Goal: Task Accomplishment & Management: Complete application form

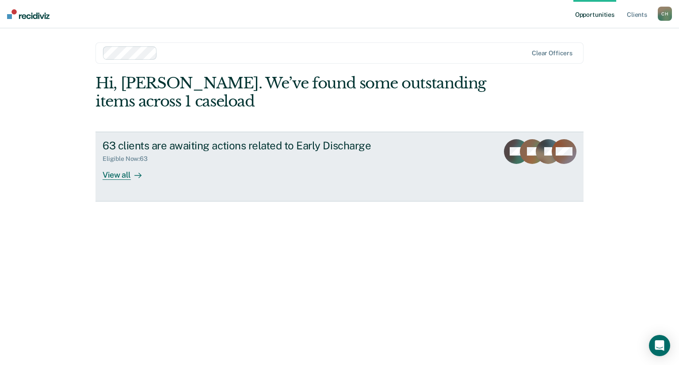
click at [114, 177] on div "View all" at bounding box center [128, 171] width 50 height 17
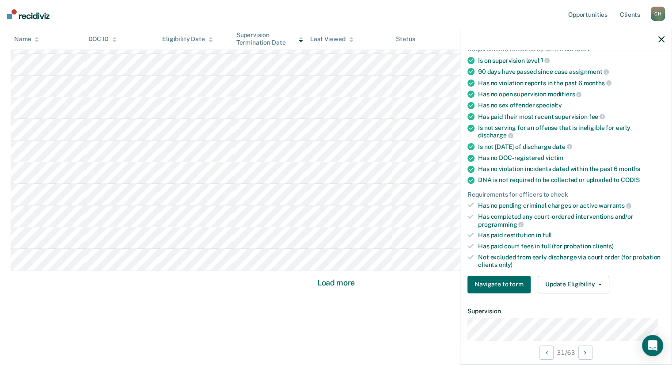
scroll to position [88, 0]
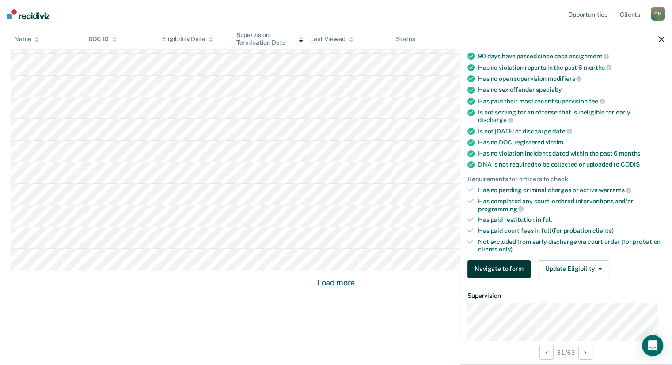
click at [498, 268] on button "Navigate to form" at bounding box center [499, 269] width 63 height 18
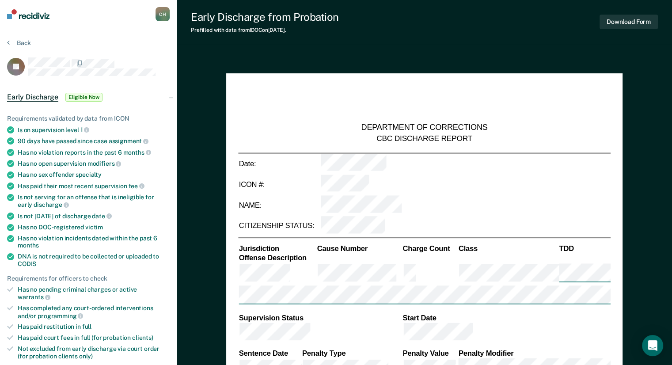
type textarea "x"
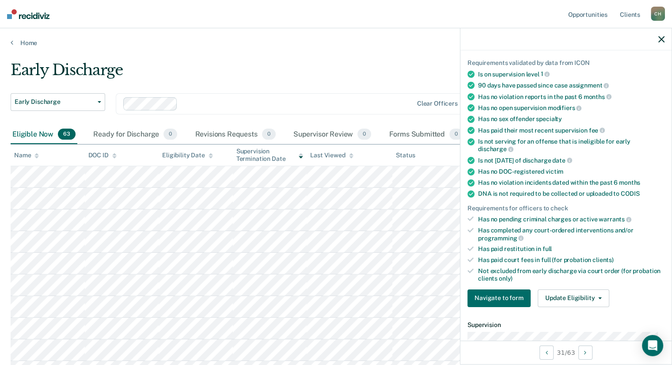
scroll to position [133, 0]
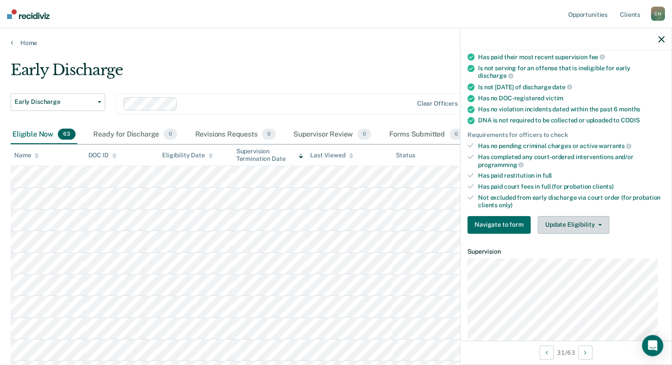
click at [598, 224] on button "Update Eligibility" at bounding box center [574, 225] width 72 height 18
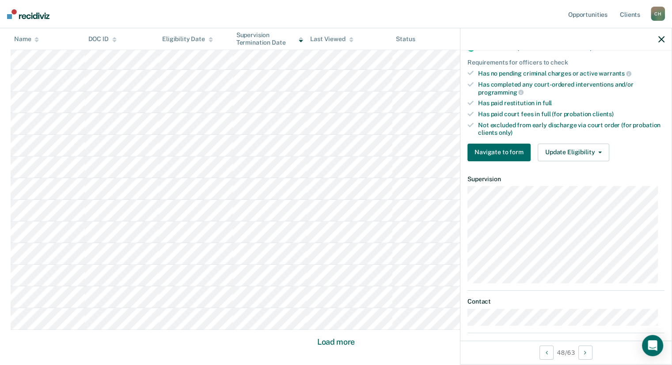
scroll to position [244, 0]
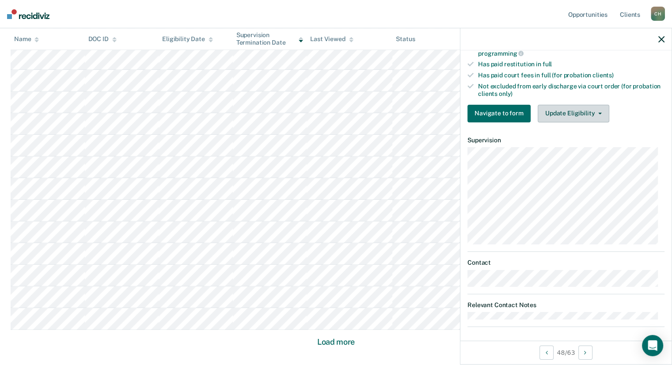
click at [598, 111] on button "Update Eligibility" at bounding box center [574, 114] width 72 height 18
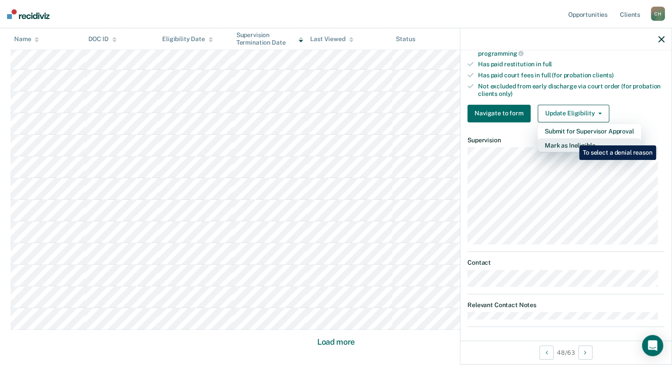
click at [573, 139] on button "Mark as Ineligible" at bounding box center [589, 145] width 103 height 14
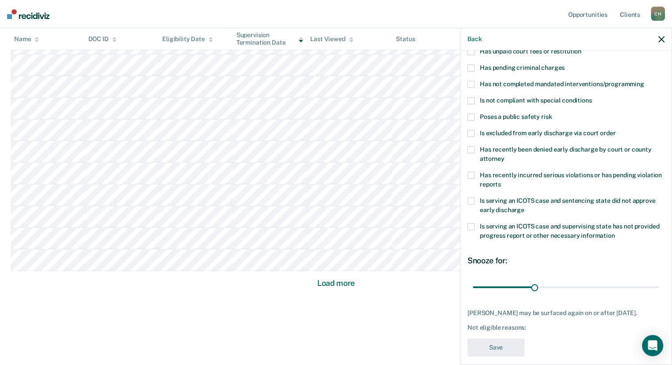
scroll to position [546, 0]
click at [539, 322] on div "EV Which of the following requirements has [PERSON_NAME] not met? Has unpaid co…" at bounding box center [566, 177] width 197 height 370
click at [509, 324] on div "Not eligible reasons:" at bounding box center [566, 328] width 197 height 8
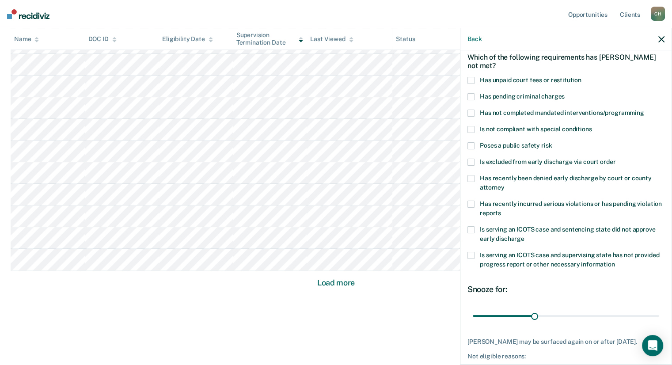
scroll to position [25, 0]
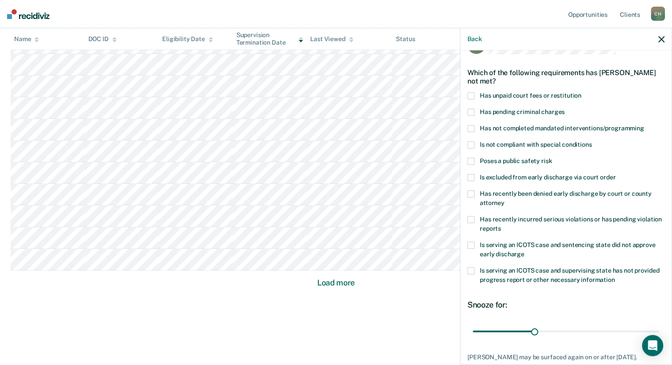
click at [469, 92] on span at bounding box center [471, 95] width 7 height 7
click at [582, 92] on input "Has unpaid court fees or restitution" at bounding box center [582, 92] width 0 height 0
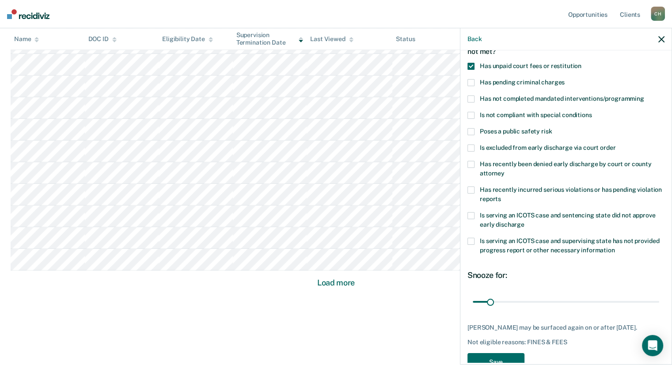
scroll to position [69, 0]
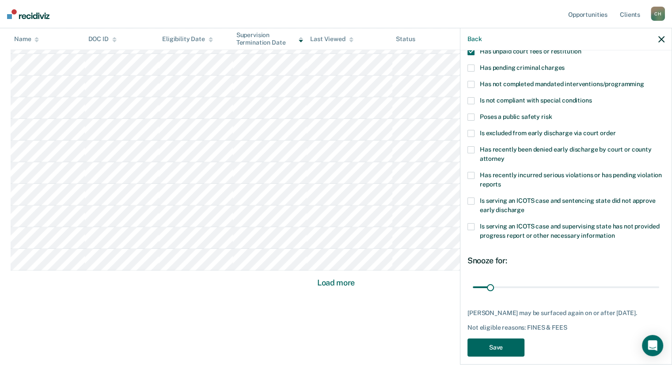
click at [493, 340] on button "Save" at bounding box center [496, 348] width 57 height 18
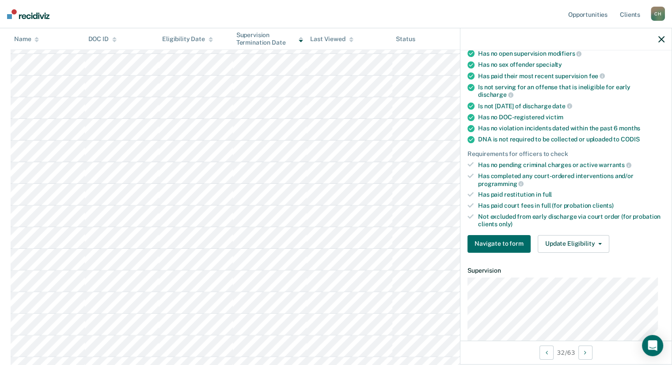
scroll to position [202, 0]
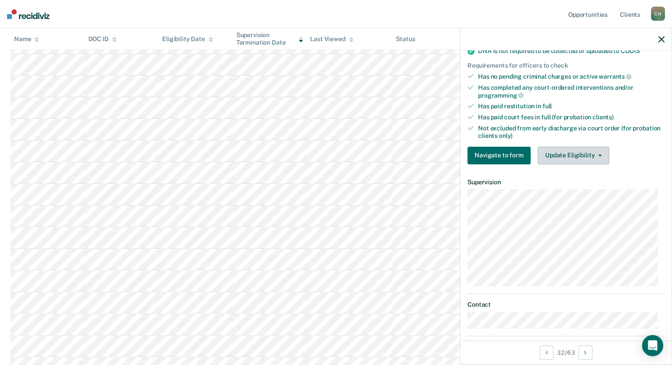
click at [599, 155] on icon "button" at bounding box center [601, 156] width 4 height 2
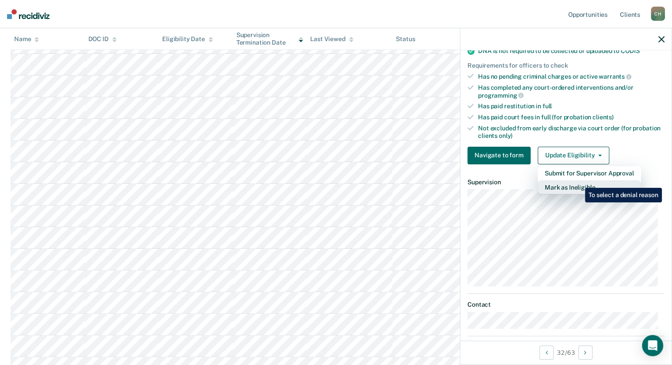
click at [578, 181] on button "Mark as Ineligible" at bounding box center [589, 187] width 103 height 14
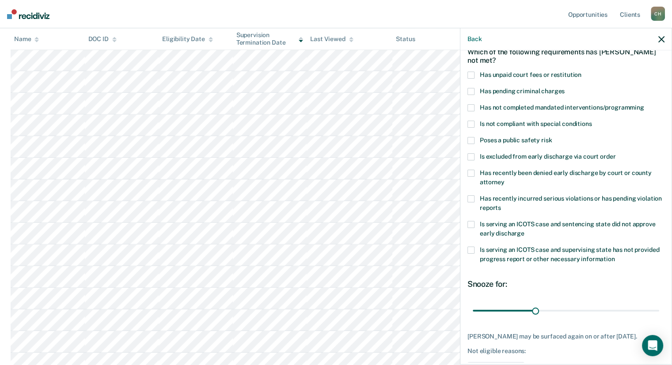
scroll to position [0, 0]
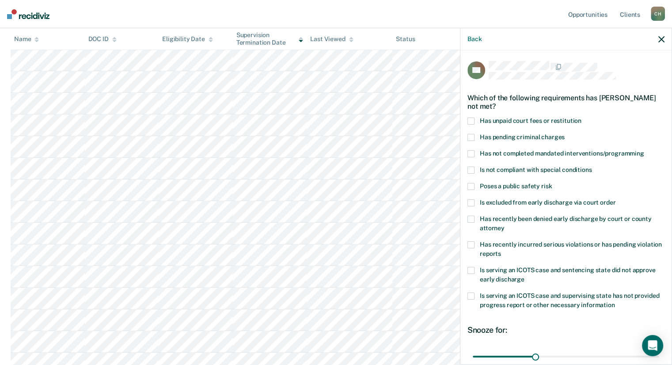
click at [469, 119] on span at bounding box center [471, 121] width 7 height 7
click at [582, 118] on input "Has unpaid court fees or restitution" at bounding box center [582, 118] width 0 height 0
click at [473, 153] on span at bounding box center [471, 153] width 7 height 7
click at [645, 150] on input "Has not completed mandated interventions/programming" at bounding box center [645, 150] width 0 height 0
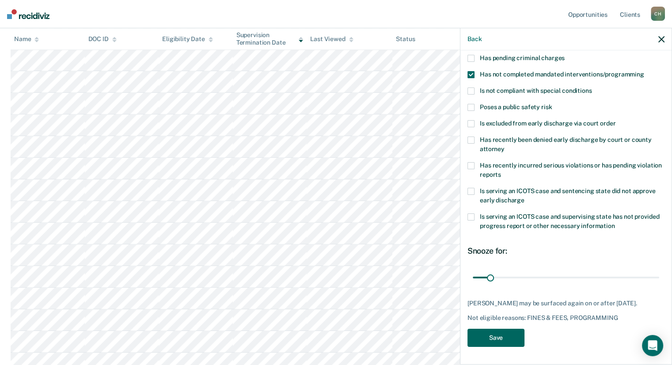
click at [491, 335] on button "Save" at bounding box center [496, 338] width 57 height 18
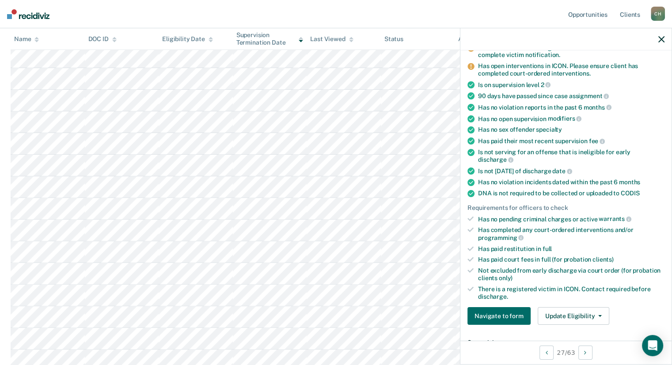
scroll to position [122, 0]
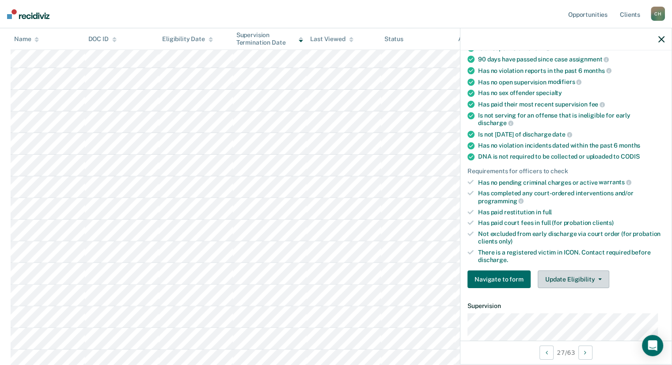
click at [599, 279] on icon "button" at bounding box center [601, 280] width 4 height 2
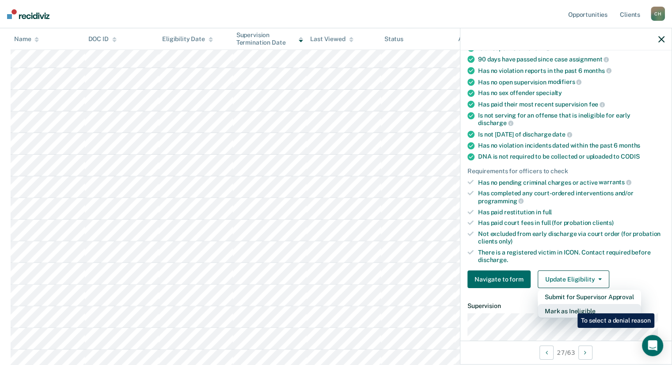
click at [571, 307] on button "Mark as Ineligible" at bounding box center [589, 311] width 103 height 14
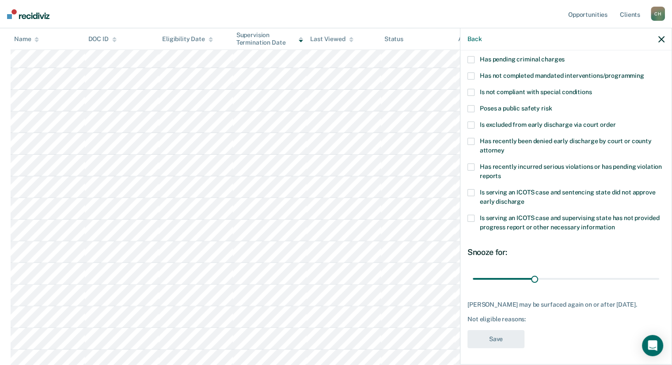
scroll to position [0, 0]
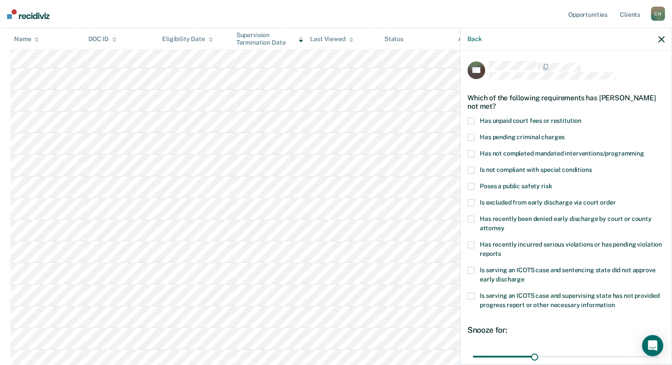
click at [468, 187] on span at bounding box center [471, 186] width 7 height 7
click at [552, 183] on input "Poses a public safety risk" at bounding box center [552, 183] width 0 height 0
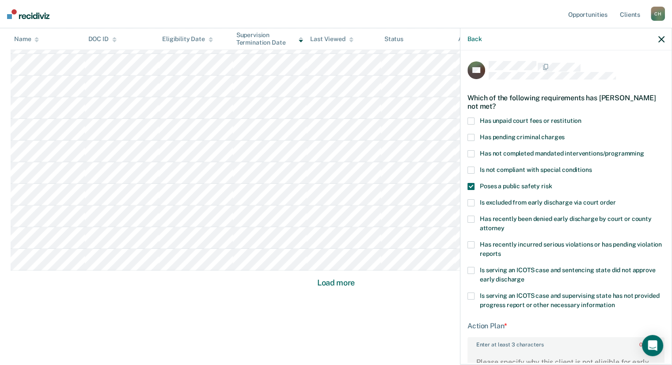
scroll to position [146, 0]
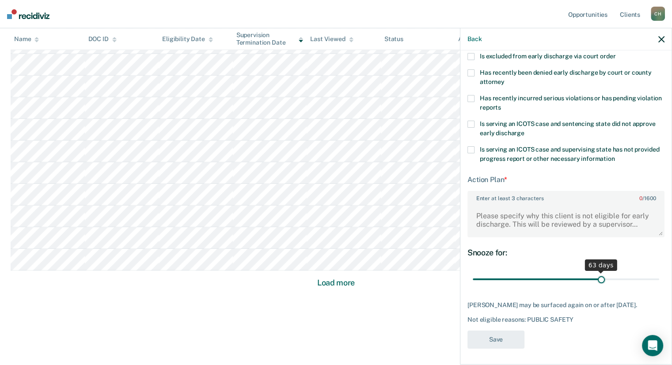
drag, startPoint x: 532, startPoint y: 279, endPoint x: 597, endPoint y: 273, distance: 65.3
type input "63"
click at [597, 273] on input "range" at bounding box center [566, 279] width 187 height 15
click at [530, 210] on textarea "Enter at least 3 characters 0 / 1600" at bounding box center [566, 220] width 195 height 33
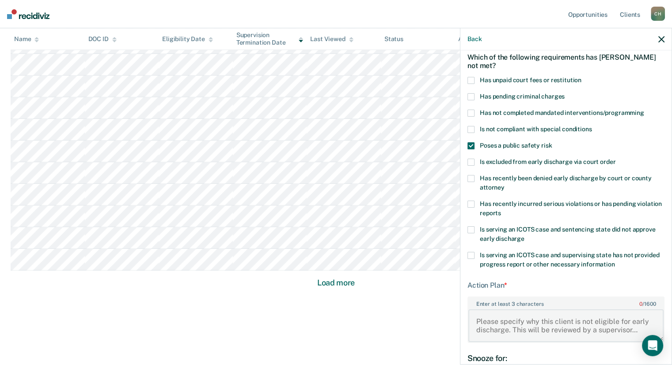
scroll to position [88, 0]
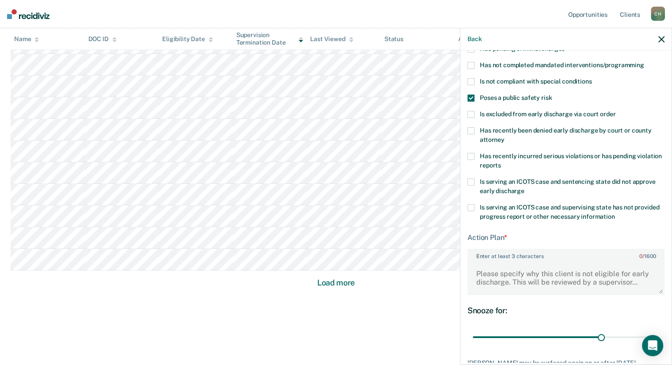
click at [491, 239] on div "Action Plan *" at bounding box center [566, 237] width 197 height 8
click at [483, 271] on textarea "Enter at least 3 characters 0 / 1600" at bounding box center [566, 278] width 195 height 33
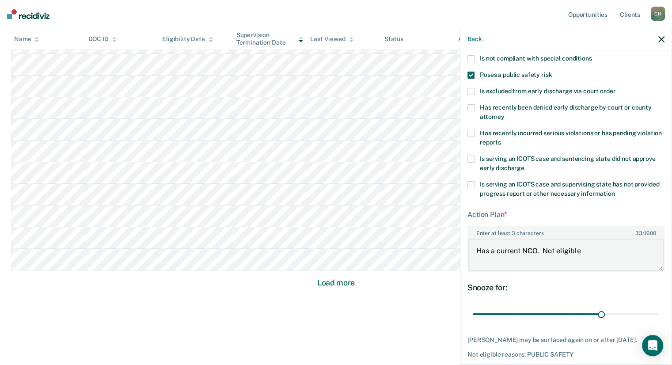
scroll to position [146, 0]
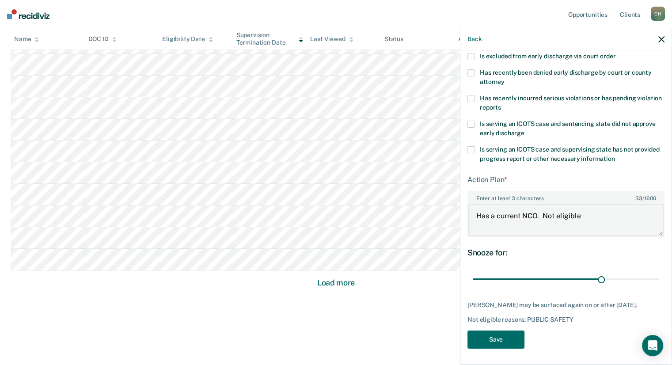
type textarea "Has a current NCO. Not eligible"
click at [495, 347] on div "BG Which of the following requirements has [PERSON_NAME] not met? Has unpaid co…" at bounding box center [566, 134] width 197 height 439
click at [492, 341] on button "Save" at bounding box center [496, 340] width 57 height 18
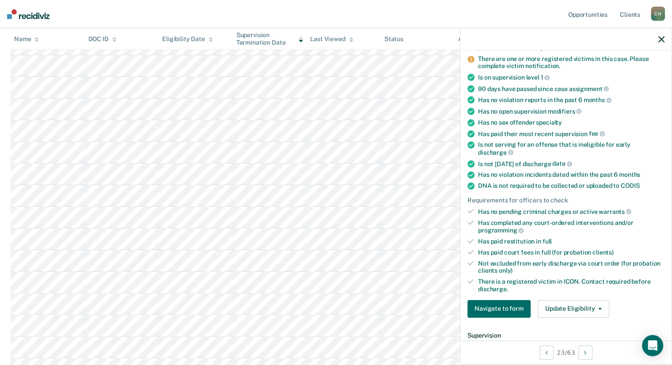
scroll to position [163, 0]
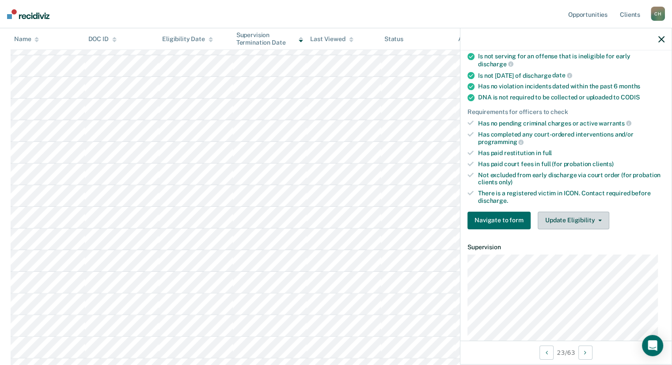
click at [599, 220] on icon "button" at bounding box center [601, 221] width 4 height 2
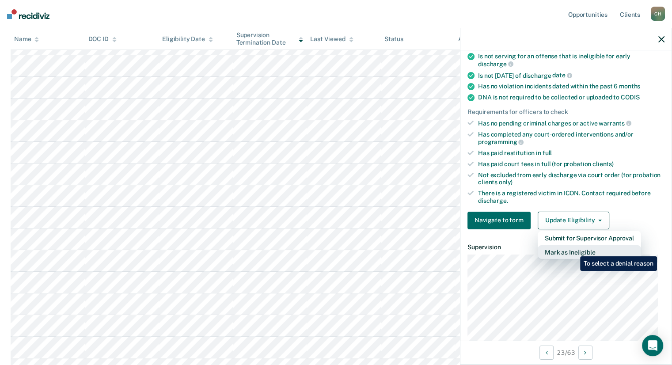
click at [574, 250] on button "Mark as Ineligible" at bounding box center [589, 252] width 103 height 14
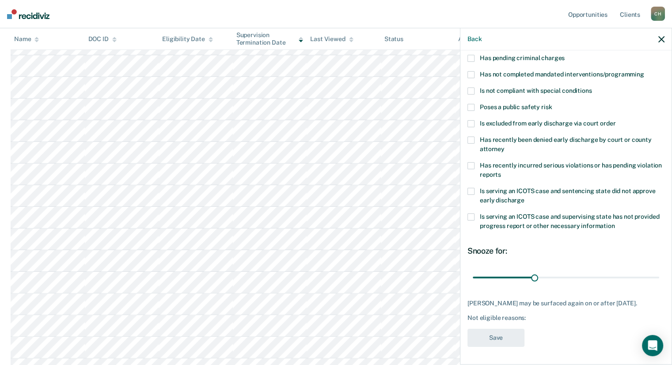
scroll to position [78, 0]
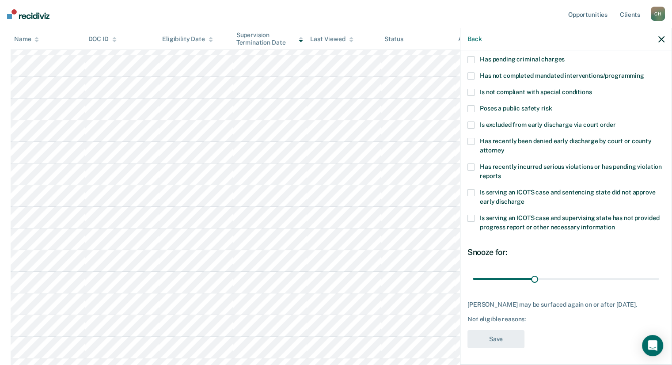
click at [468, 107] on span at bounding box center [471, 108] width 7 height 7
click at [552, 105] on input "Poses a public safety risk" at bounding box center [552, 105] width 0 height 0
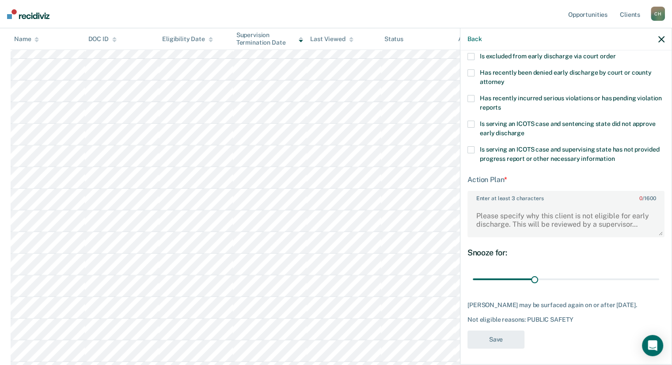
scroll to position [309, 0]
click at [495, 316] on div "Not eligible reasons: PUBLIC SAFETY" at bounding box center [566, 320] width 197 height 8
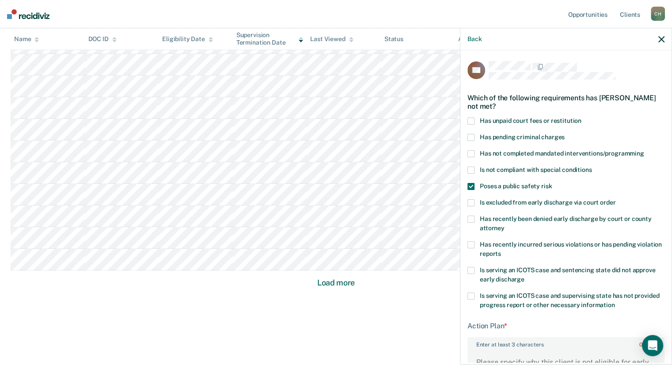
scroll to position [146, 0]
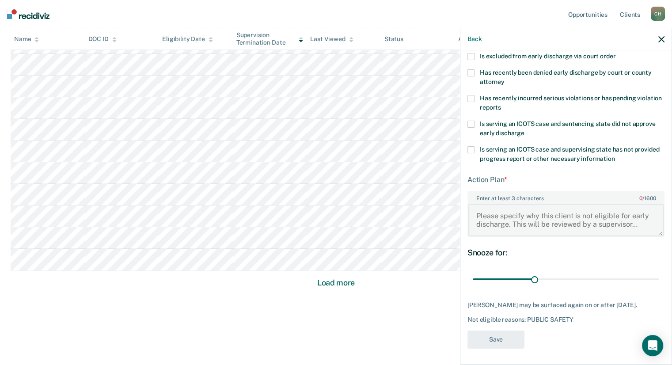
drag, startPoint x: 506, startPoint y: 207, endPoint x: 502, endPoint y: 212, distance: 6.0
click at [505, 207] on textarea "Enter at least 3 characters 0 / 1600" at bounding box center [566, 220] width 195 height 33
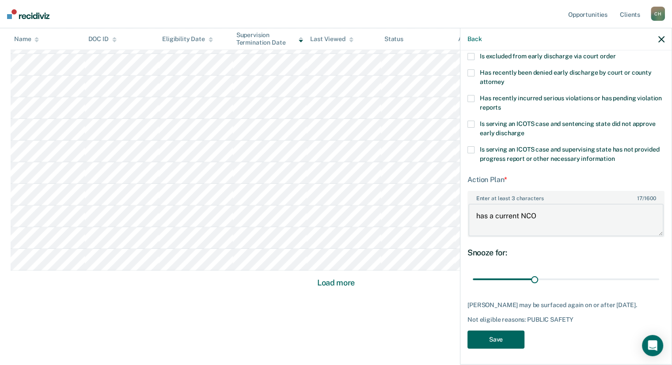
type textarea "has a current NCO"
click at [483, 347] on button "Save" at bounding box center [496, 340] width 57 height 18
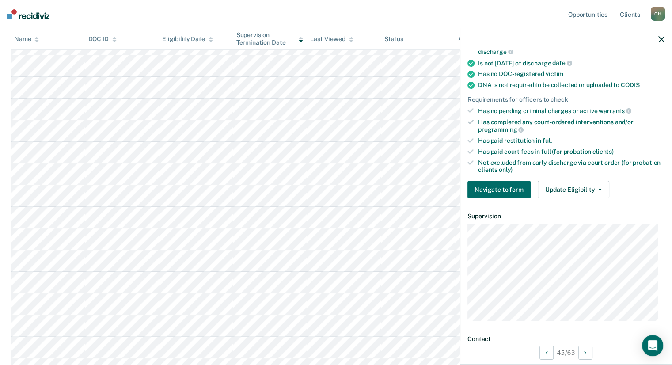
scroll to position [177, 0]
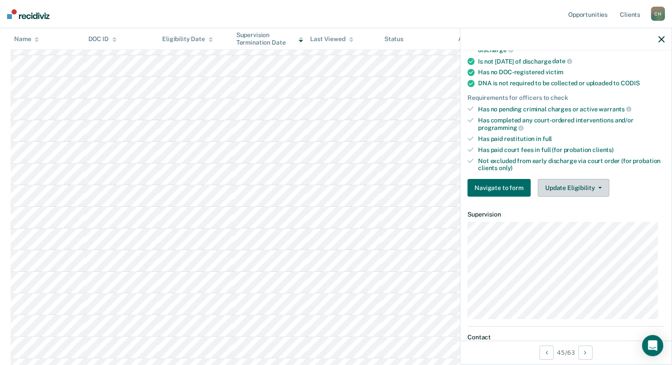
click at [599, 184] on button "Update Eligibility" at bounding box center [574, 188] width 72 height 18
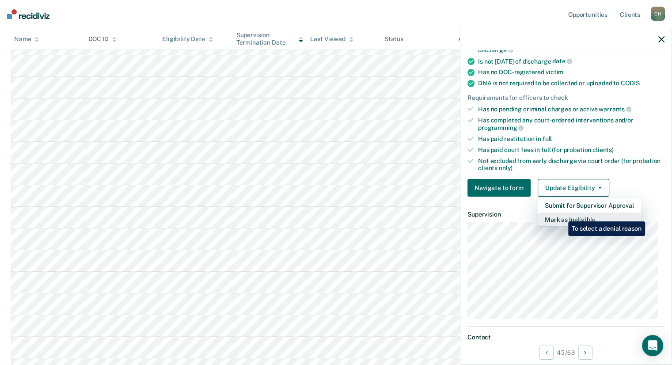
click at [561, 215] on button "Mark as Ineligible" at bounding box center [589, 220] width 103 height 14
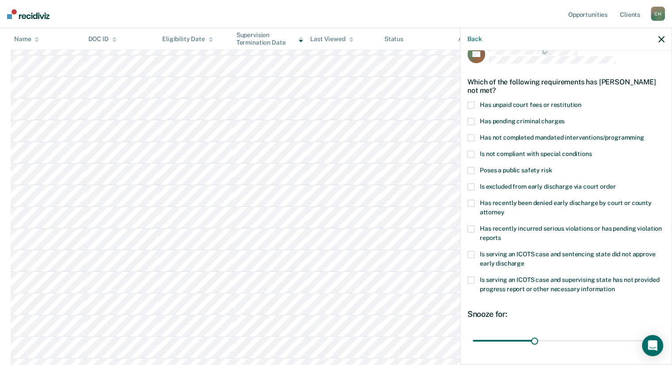
scroll to position [0, 0]
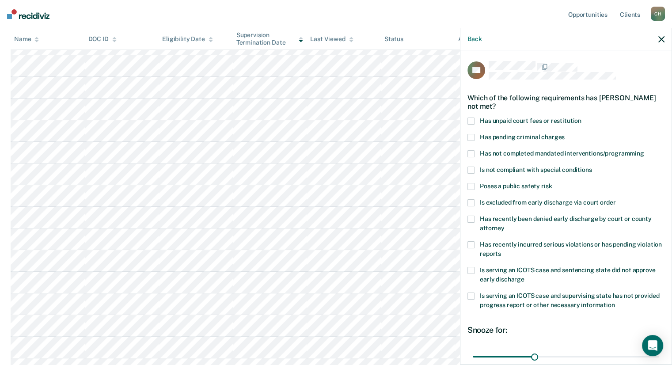
click at [468, 150] on span at bounding box center [471, 153] width 7 height 7
click at [645, 150] on input "Has not completed mandated interventions/programming" at bounding box center [645, 150] width 0 height 0
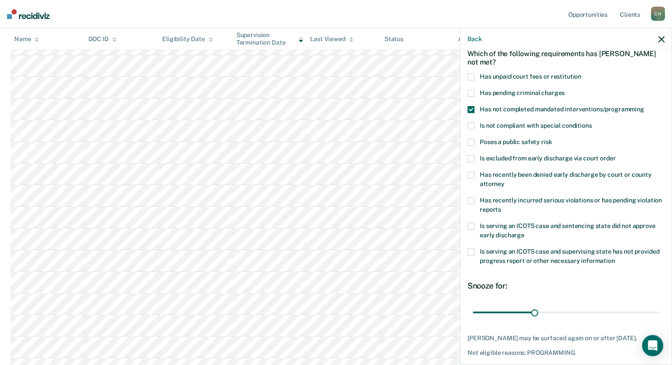
scroll to position [78, 0]
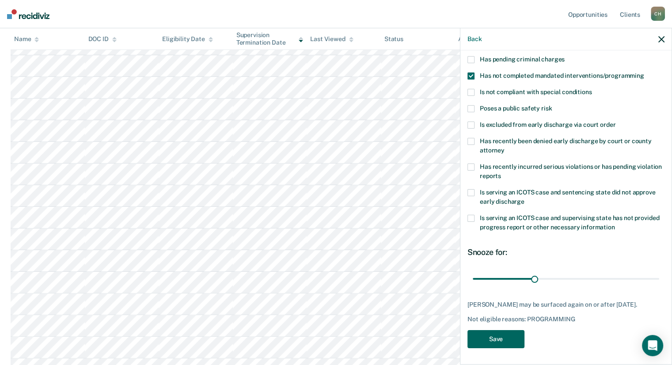
click at [485, 341] on button "Save" at bounding box center [496, 339] width 57 height 18
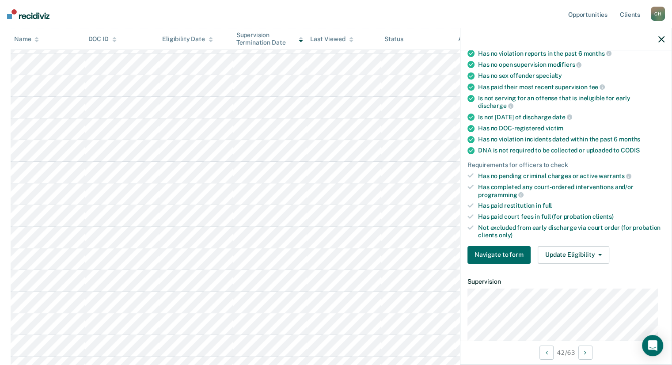
scroll to position [244, 0]
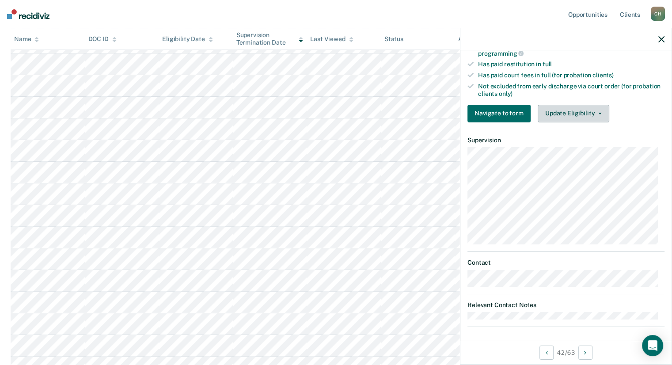
click at [599, 113] on icon "button" at bounding box center [601, 114] width 4 height 2
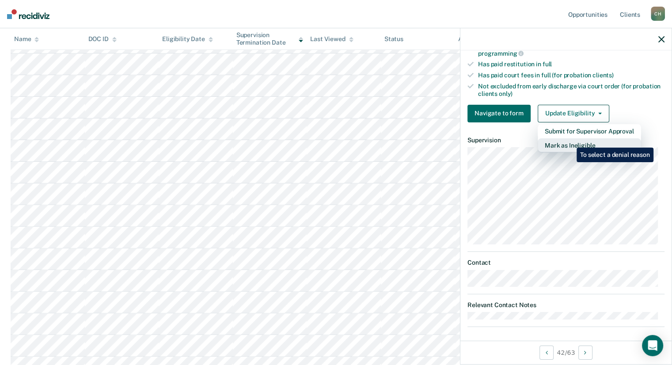
click at [570, 141] on button "Mark as Ineligible" at bounding box center [589, 145] width 103 height 14
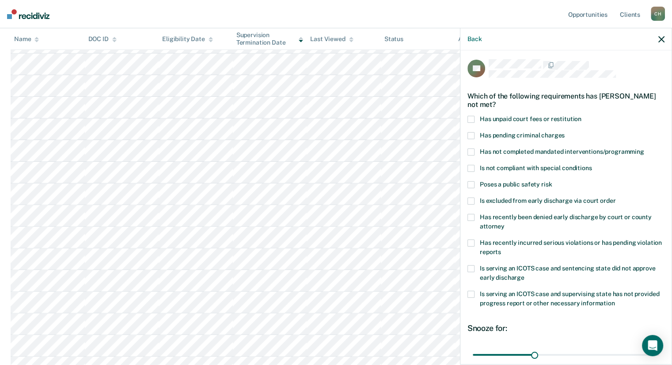
scroll to position [0, 0]
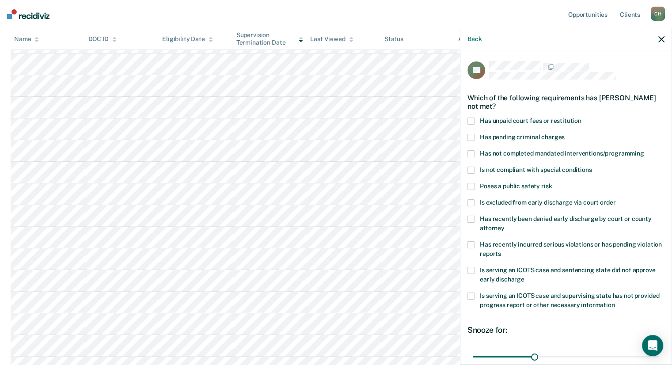
click at [470, 120] on span at bounding box center [471, 121] width 7 height 7
click at [582, 118] on input "Has unpaid court fees or restitution" at bounding box center [582, 118] width 0 height 0
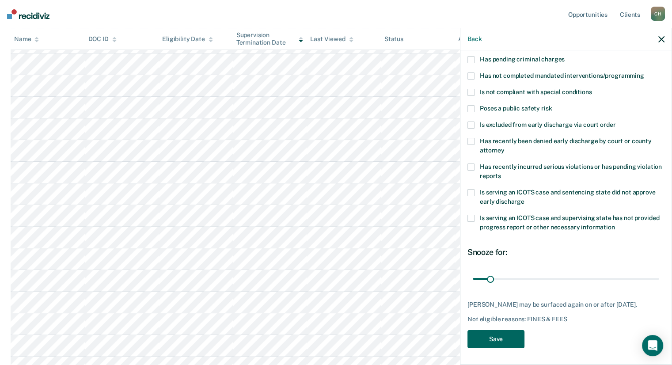
click at [492, 344] on button "Save" at bounding box center [496, 339] width 57 height 18
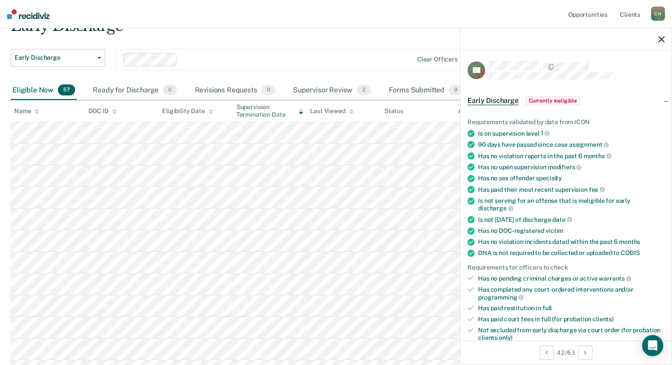
scroll to position [546, 0]
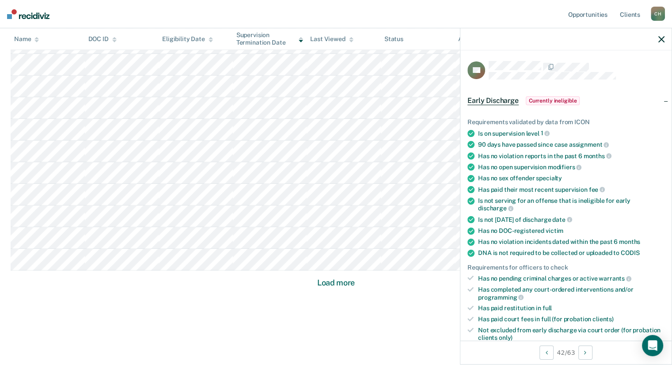
click at [331, 285] on button "Load more" at bounding box center [336, 283] width 43 height 11
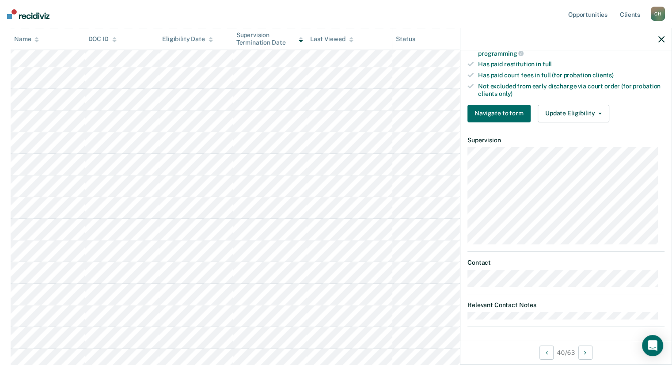
scroll to position [156, 0]
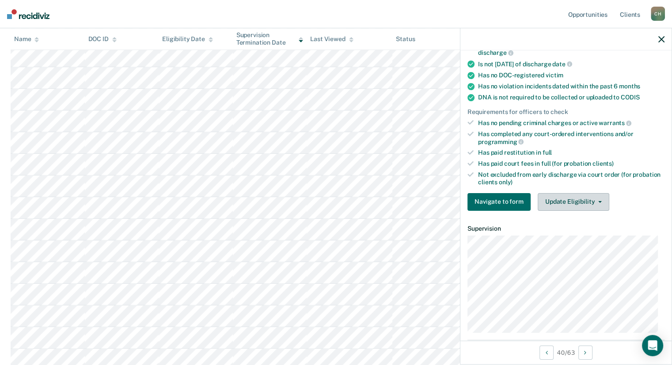
click at [599, 201] on icon "button" at bounding box center [601, 202] width 4 height 2
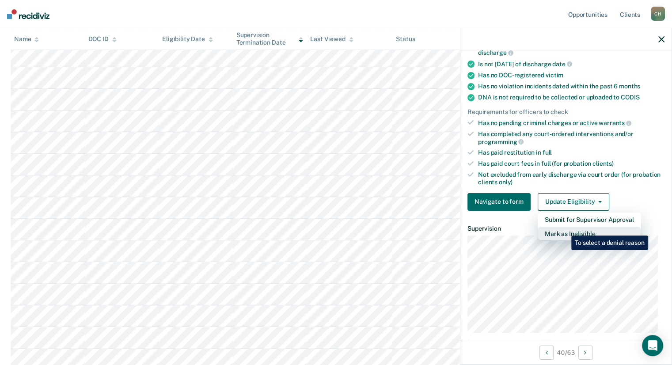
click at [565, 229] on button "Mark as Ineligible" at bounding box center [589, 234] width 103 height 14
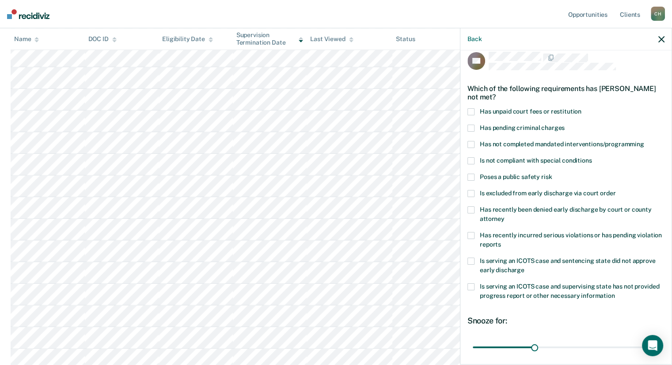
scroll to position [0, 0]
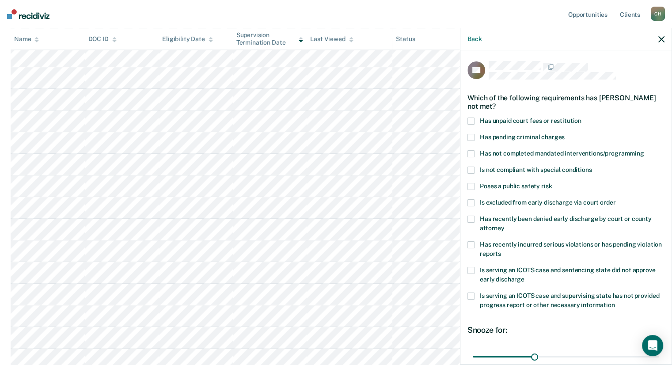
click at [469, 184] on span at bounding box center [471, 186] width 7 height 7
click at [552, 183] on input "Poses a public safety risk" at bounding box center [552, 183] width 0 height 0
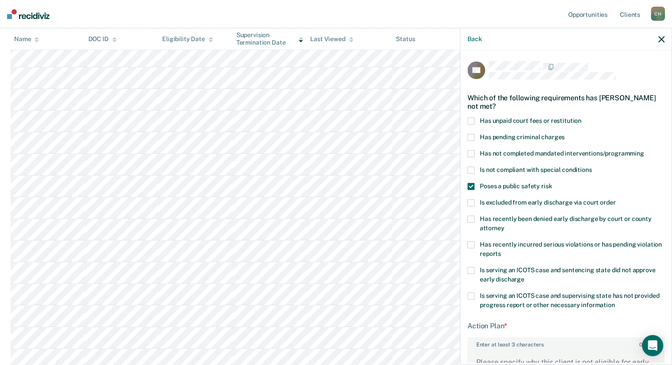
scroll to position [146, 0]
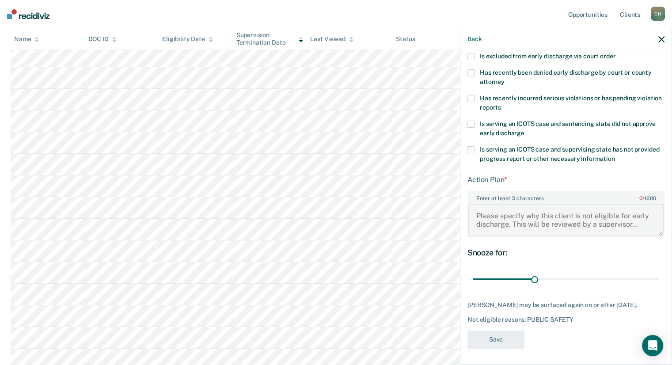
click at [499, 213] on textarea "Enter at least 3 characters 0 / 1600" at bounding box center [566, 220] width 195 height 33
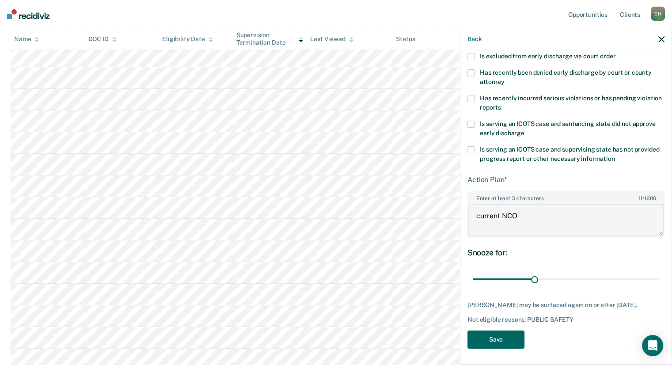
type textarea "current NCO"
click at [485, 338] on button "Save" at bounding box center [496, 340] width 57 height 18
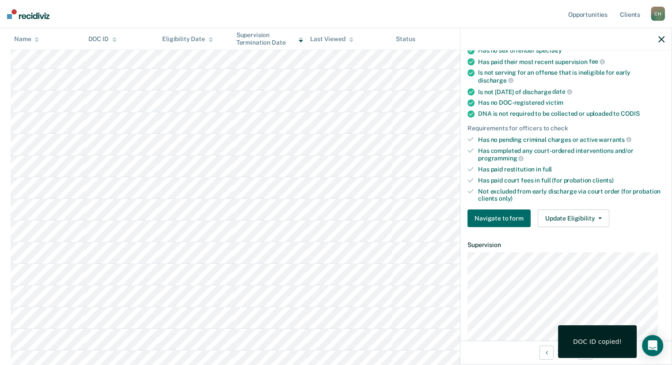
scroll to position [164, 0]
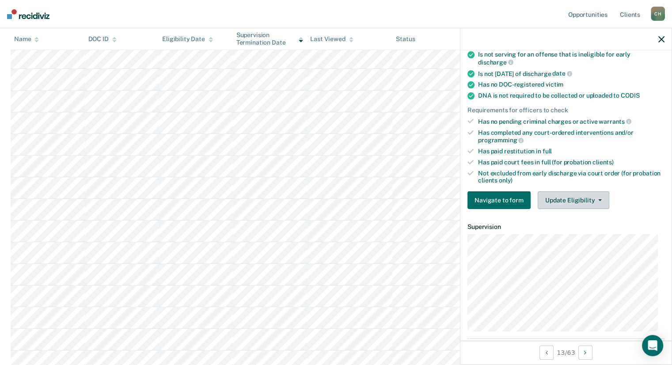
click at [599, 199] on icon "button" at bounding box center [601, 200] width 4 height 2
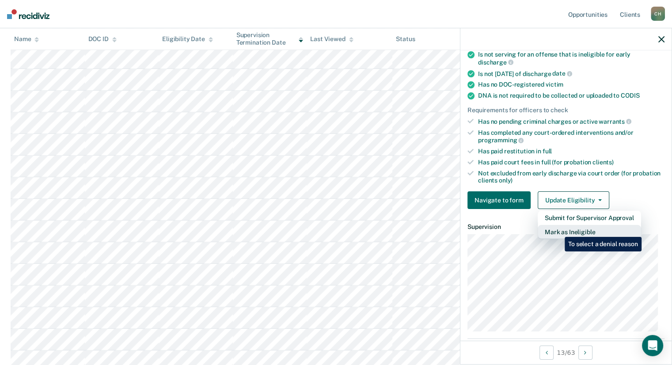
click at [558, 230] on button "Mark as Ineligible" at bounding box center [589, 232] width 103 height 14
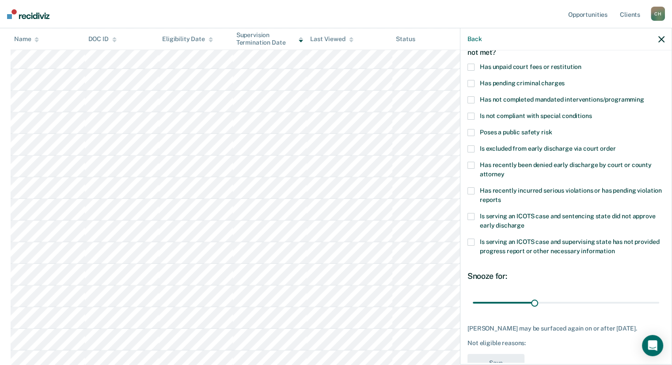
scroll to position [34, 0]
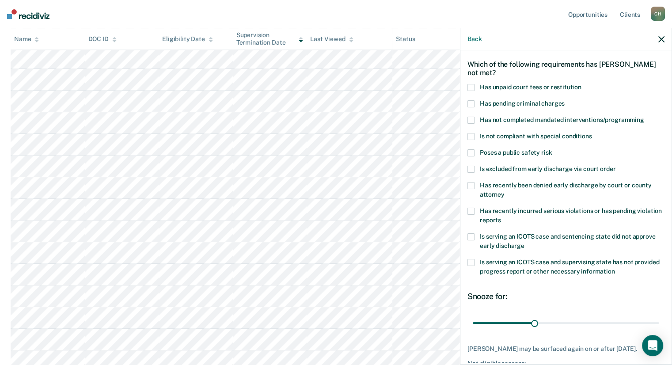
click at [471, 119] on span at bounding box center [471, 120] width 7 height 7
click at [645, 117] on input "Has not completed mandated interventions/programming" at bounding box center [645, 117] width 0 height 0
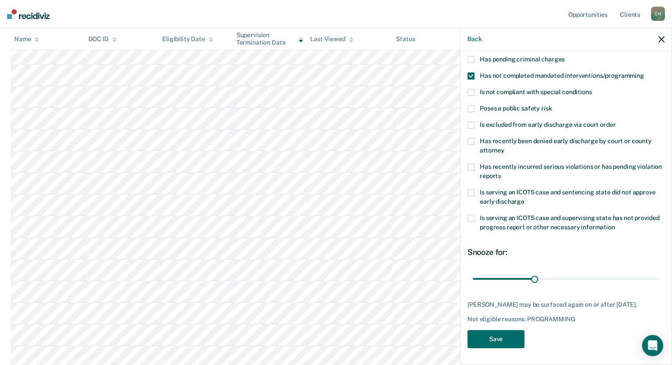
scroll to position [663, 0]
click at [570, 313] on div "[PERSON_NAME] may be surfaced again on or after [DATE]. Not eligible reasons: P…" at bounding box center [566, 312] width 197 height 22
click at [492, 301] on div "[PERSON_NAME] may be surfaced again on or after [DATE]." at bounding box center [566, 305] width 197 height 8
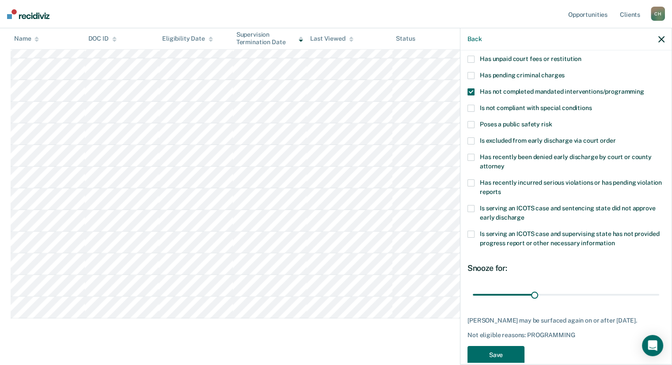
scroll to position [78, 0]
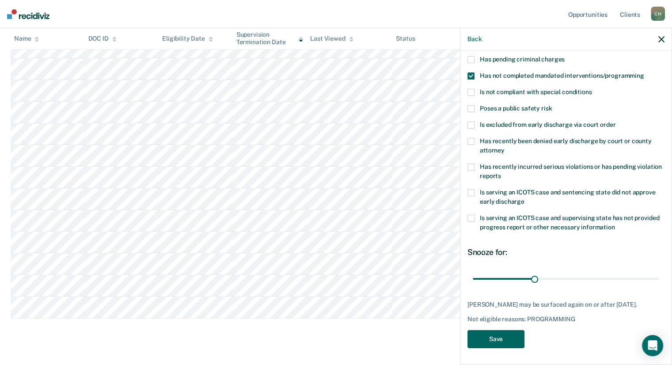
click at [496, 336] on button "Save" at bounding box center [496, 339] width 57 height 18
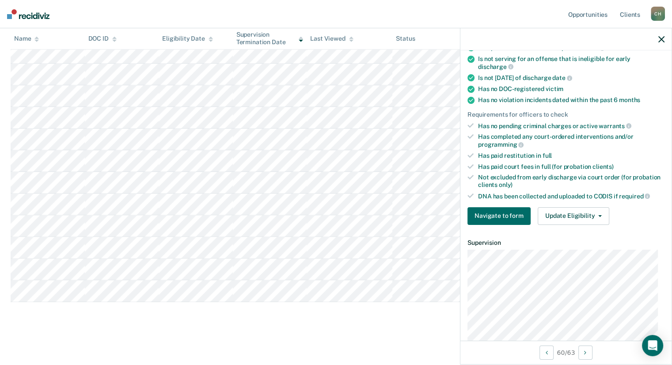
scroll to position [130, 0]
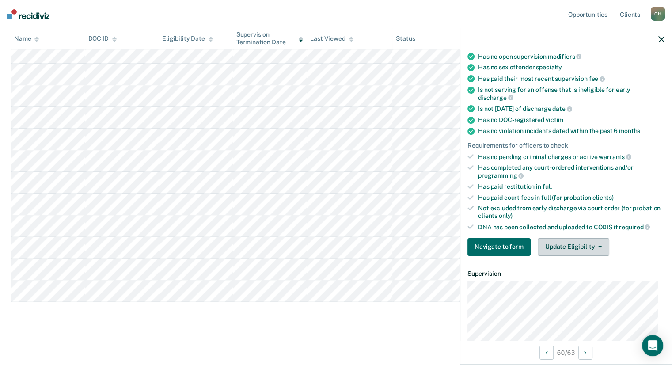
click at [599, 246] on icon "button" at bounding box center [601, 247] width 4 height 2
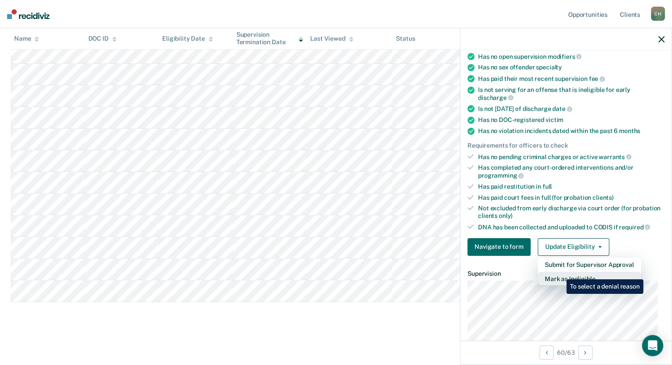
click at [560, 273] on button "Mark as Ineligible" at bounding box center [589, 279] width 103 height 14
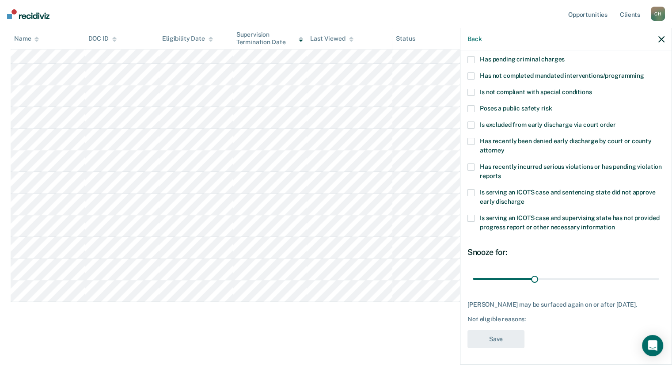
click at [473, 92] on span at bounding box center [471, 92] width 7 height 7
click at [592, 89] on input "Is not compliant with special conditions" at bounding box center [592, 89] width 0 height 0
click at [499, 341] on button "Save" at bounding box center [496, 339] width 57 height 18
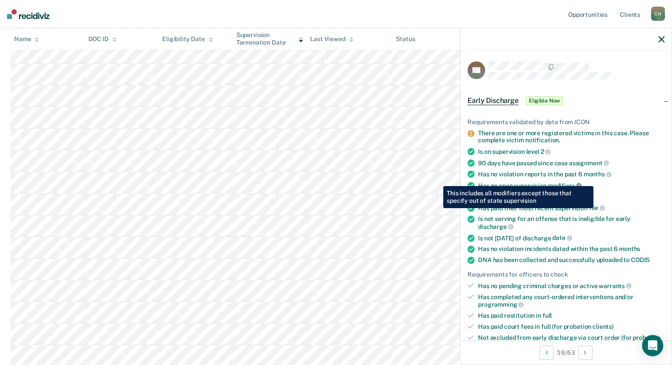
scroll to position [133, 0]
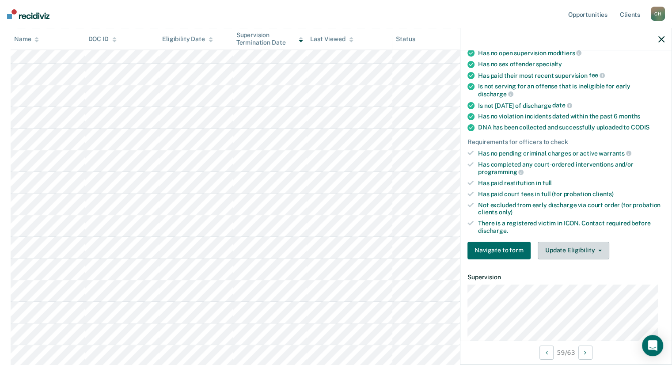
click at [599, 246] on button "Update Eligibility" at bounding box center [574, 251] width 72 height 18
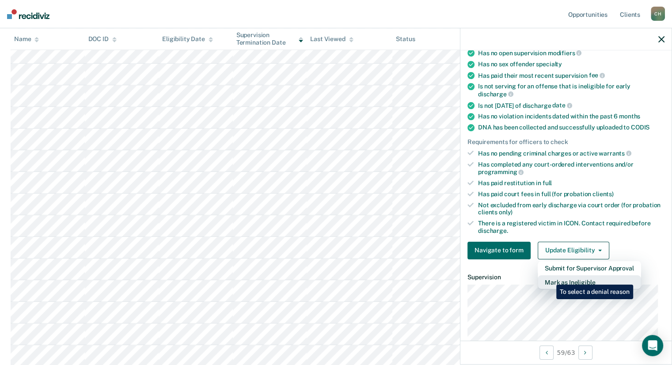
click at [550, 278] on button "Mark as Ineligible" at bounding box center [589, 282] width 103 height 14
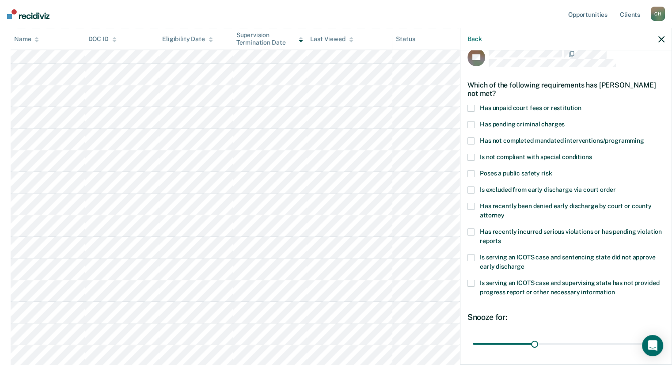
scroll to position [0, 0]
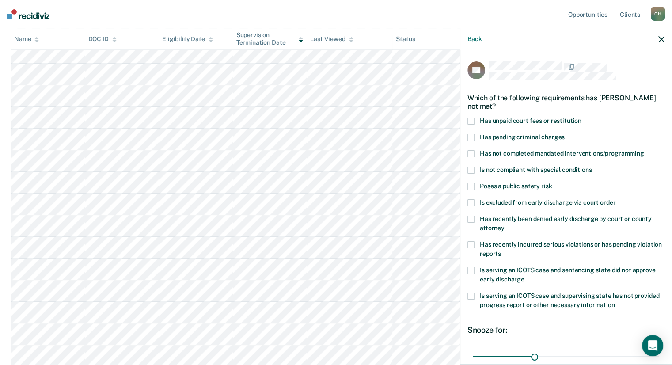
click at [471, 121] on span at bounding box center [471, 121] width 7 height 7
click at [582, 118] on input "Has unpaid court fees or restitution" at bounding box center [582, 118] width 0 height 0
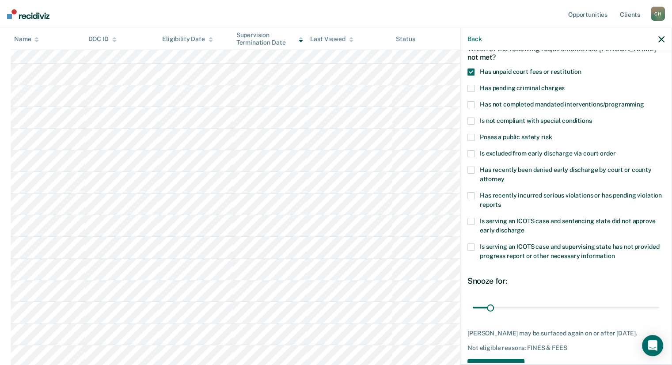
scroll to position [85, 0]
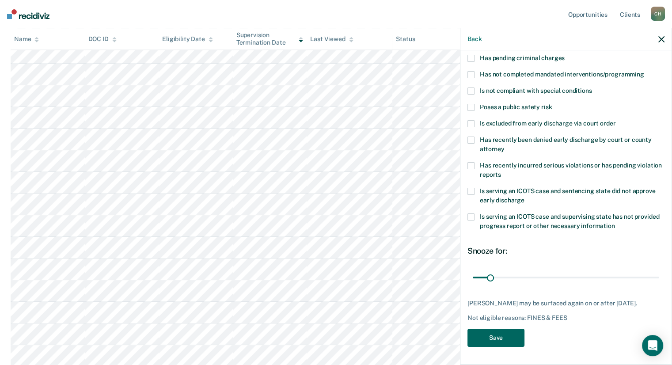
drag, startPoint x: 497, startPoint y: 341, endPoint x: 520, endPoint y: 266, distance: 79.0
click at [497, 341] on button "Save" at bounding box center [496, 338] width 57 height 18
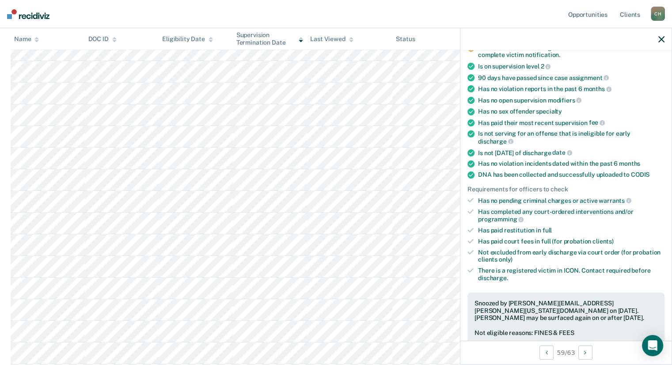
scroll to position [628, 0]
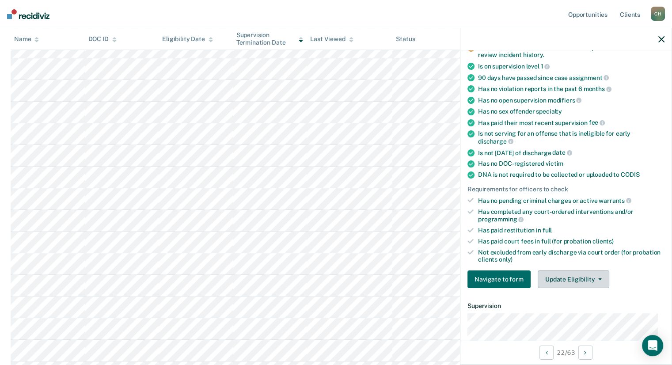
click at [598, 277] on button "Update Eligibility" at bounding box center [574, 280] width 72 height 18
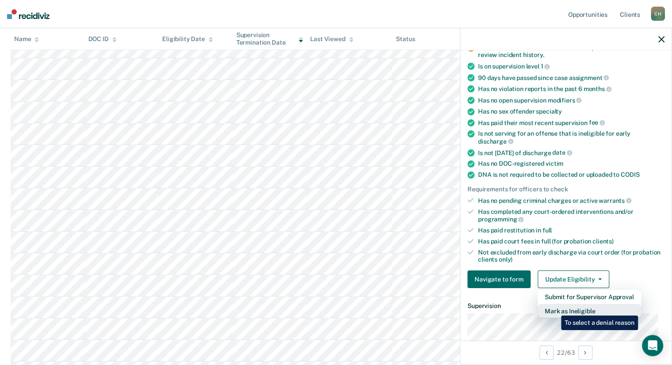
click at [555, 308] on button "Mark as Ineligible" at bounding box center [589, 311] width 103 height 14
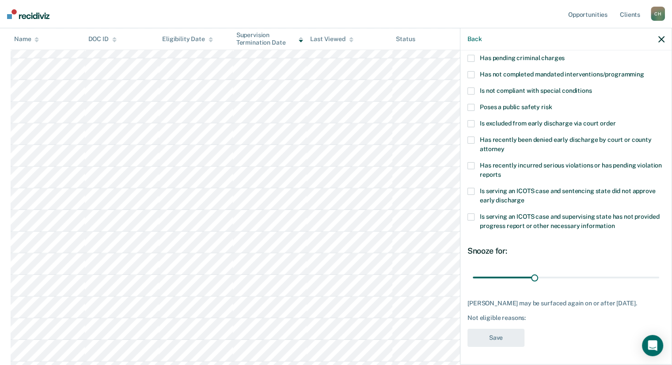
scroll to position [78, 0]
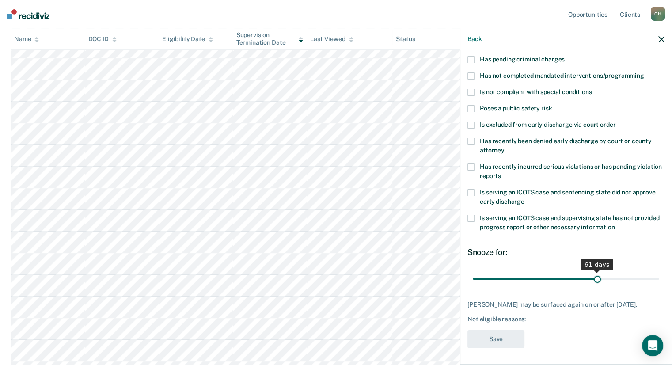
drag, startPoint x: 533, startPoint y: 276, endPoint x: 592, endPoint y: 279, distance: 59.3
type input "61"
click at [592, 279] on input "range" at bounding box center [566, 278] width 187 height 15
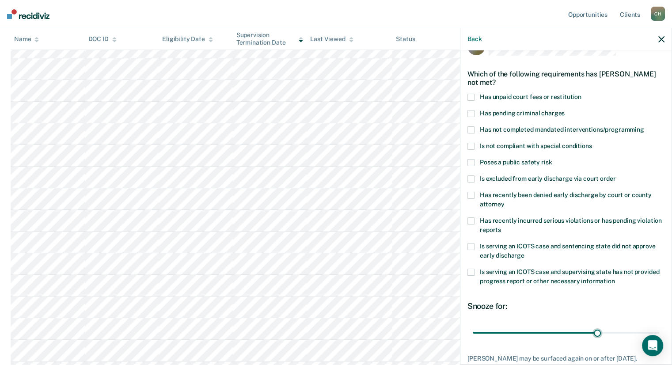
scroll to position [0, 0]
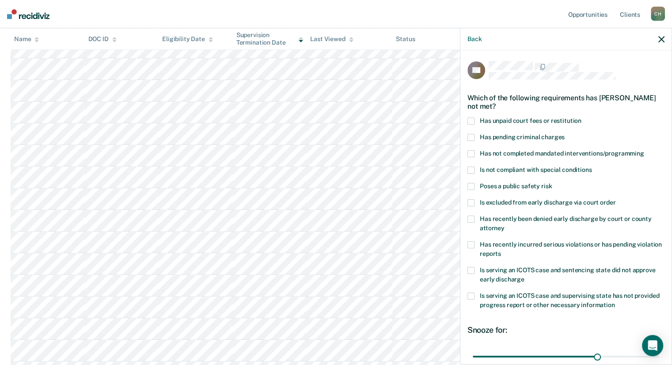
click at [473, 120] on span at bounding box center [471, 121] width 7 height 7
click at [582, 118] on input "Has unpaid court fees or restitution" at bounding box center [582, 118] width 0 height 0
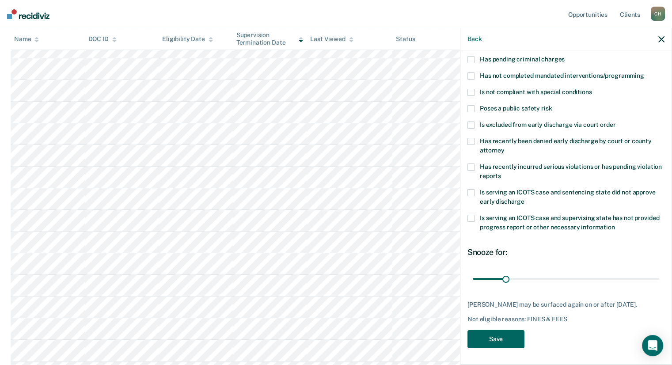
click at [498, 343] on button "Save" at bounding box center [496, 339] width 57 height 18
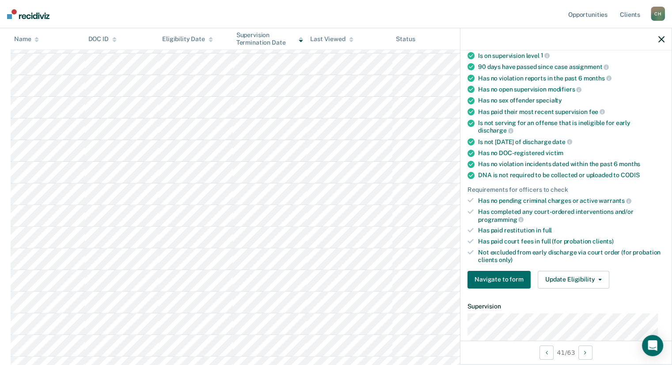
scroll to position [60, 0]
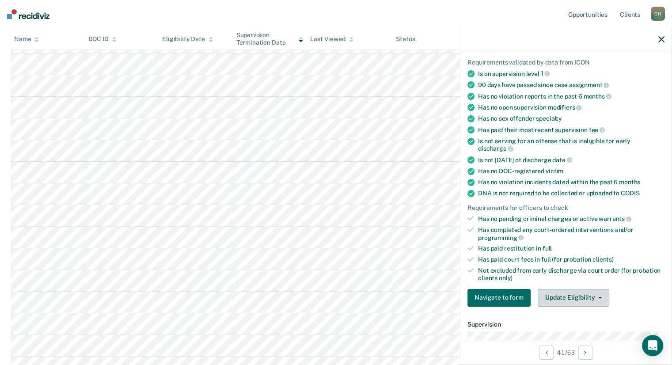
click at [596, 292] on button "Update Eligibility" at bounding box center [574, 298] width 72 height 18
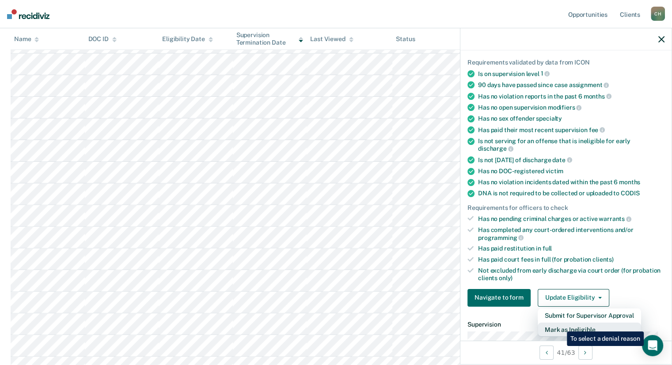
click at [560, 324] on button "Mark as Ineligible" at bounding box center [589, 330] width 103 height 14
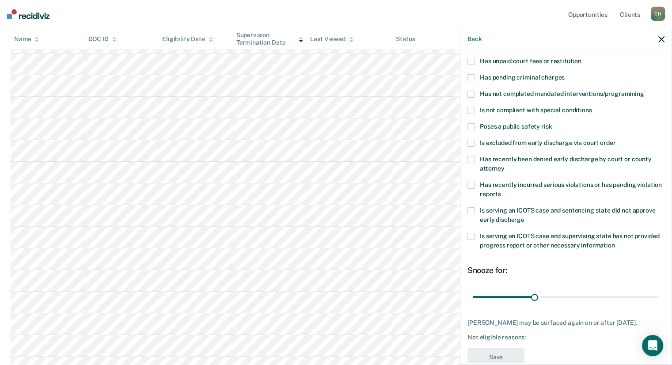
scroll to position [85, 0]
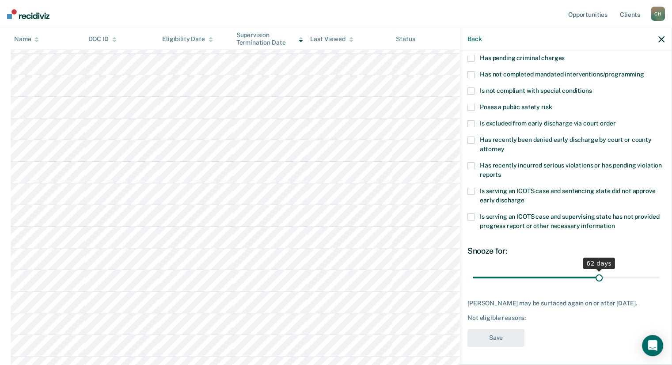
drag, startPoint x: 534, startPoint y: 268, endPoint x: 595, endPoint y: 267, distance: 61.4
click at [595, 270] on input "range" at bounding box center [566, 277] width 187 height 15
drag, startPoint x: 594, startPoint y: 271, endPoint x: 649, endPoint y: 265, distance: 55.6
type input "90"
click at [649, 270] on input "range" at bounding box center [566, 277] width 187 height 15
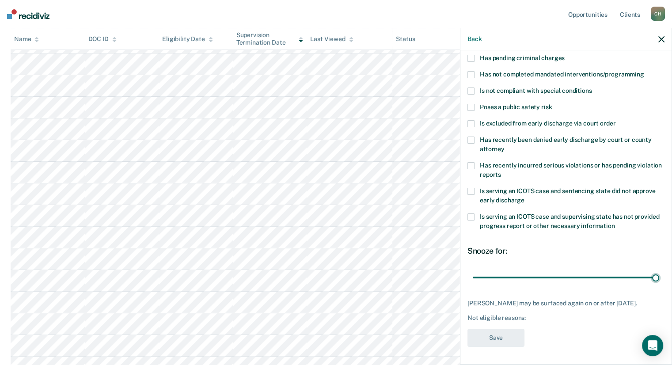
scroll to position [41, 0]
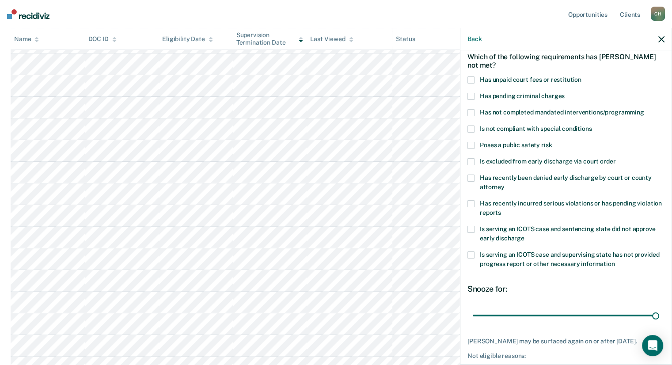
click at [469, 78] on span at bounding box center [471, 79] width 7 height 7
click at [582, 76] on input "Has unpaid court fees or restitution" at bounding box center [582, 76] width 0 height 0
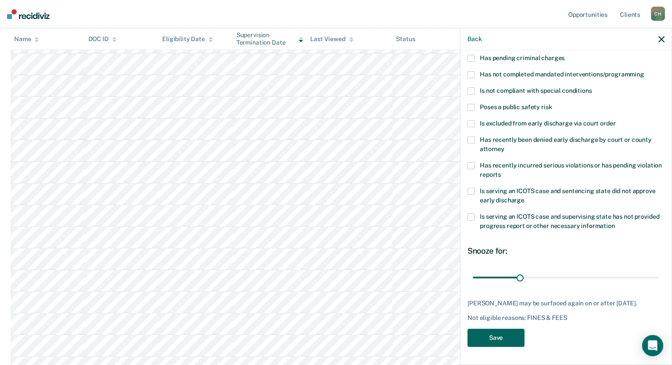
click at [479, 332] on button "Save" at bounding box center [496, 338] width 57 height 18
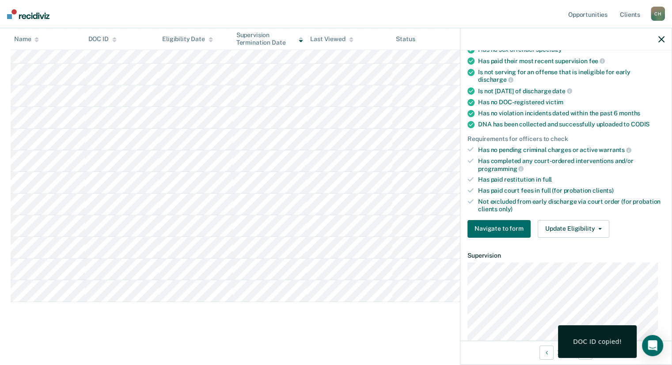
scroll to position [221, 0]
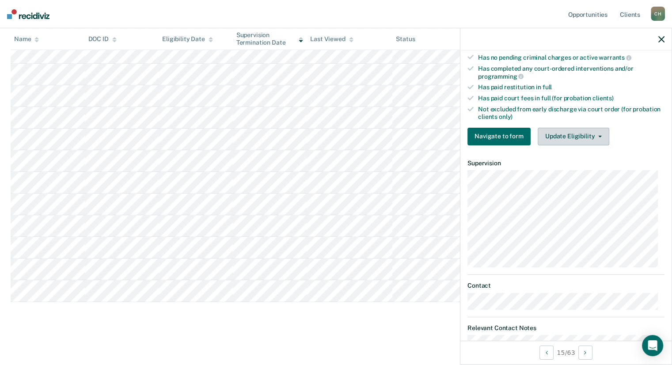
click at [599, 136] on icon "button" at bounding box center [601, 137] width 4 height 2
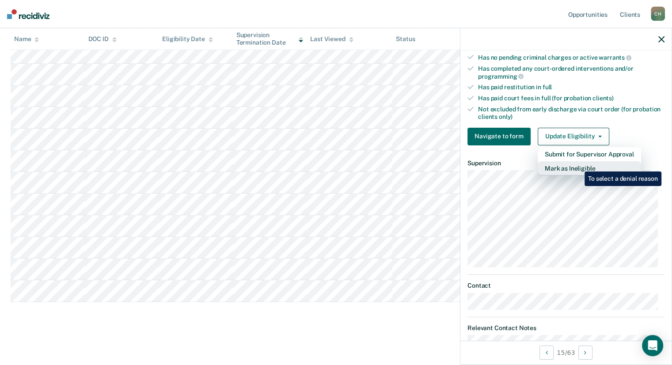
click at [578, 165] on button "Mark as Ineligible" at bounding box center [589, 168] width 103 height 14
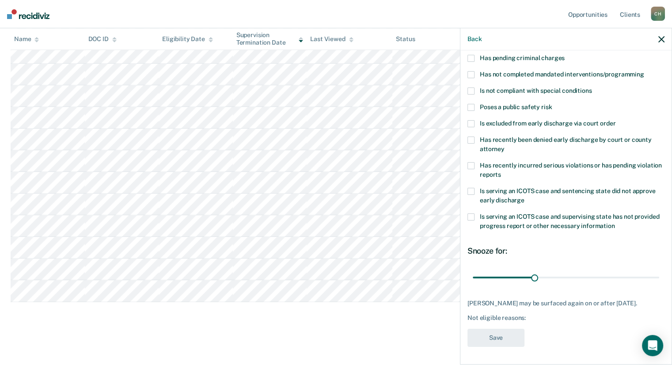
scroll to position [0, 0]
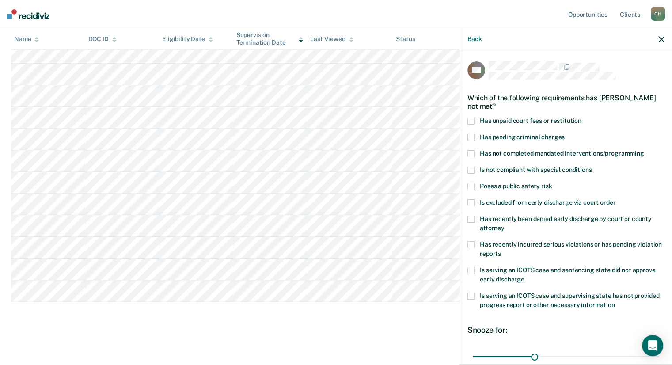
click at [469, 269] on span at bounding box center [471, 270] width 7 height 7
click at [525, 276] on input "Is serving an ICOTS case and sentencing state did not approve early discharge" at bounding box center [525, 276] width 0 height 0
click at [469, 122] on span at bounding box center [471, 121] width 7 height 7
click at [582, 118] on input "Has unpaid court fees or restitution" at bounding box center [582, 118] width 0 height 0
drag, startPoint x: 489, startPoint y: 356, endPoint x: 664, endPoint y: 349, distance: 174.8
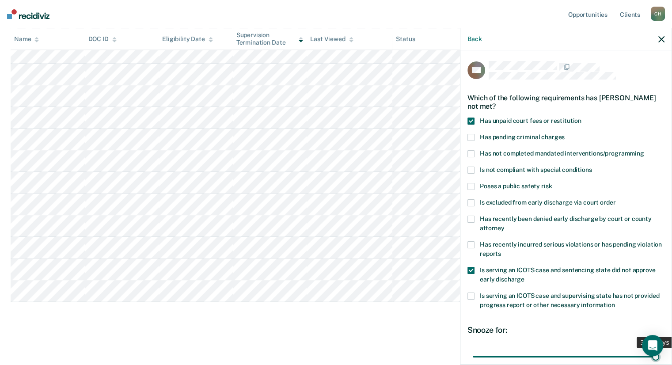
type input "365"
click at [660, 349] on input "range" at bounding box center [566, 356] width 187 height 15
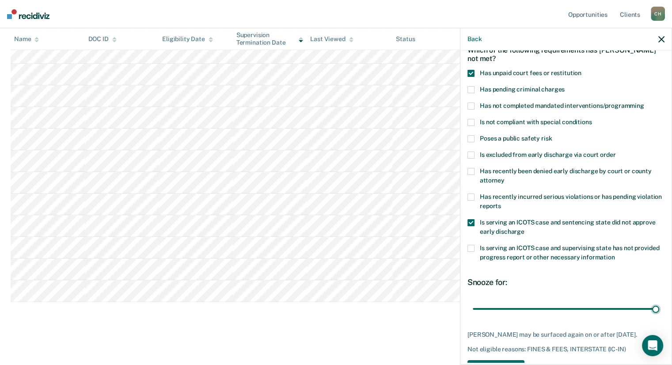
scroll to position [85, 0]
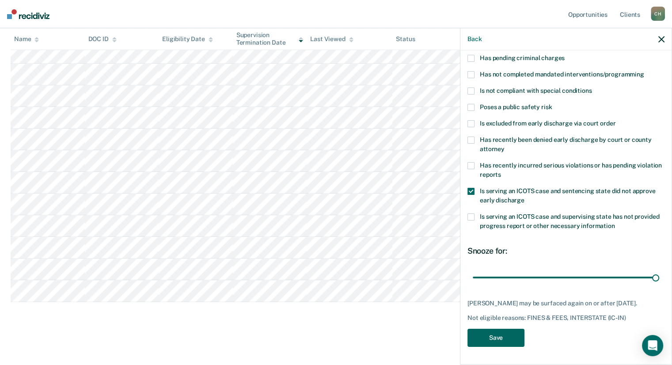
click at [485, 344] on button "Save" at bounding box center [496, 338] width 57 height 18
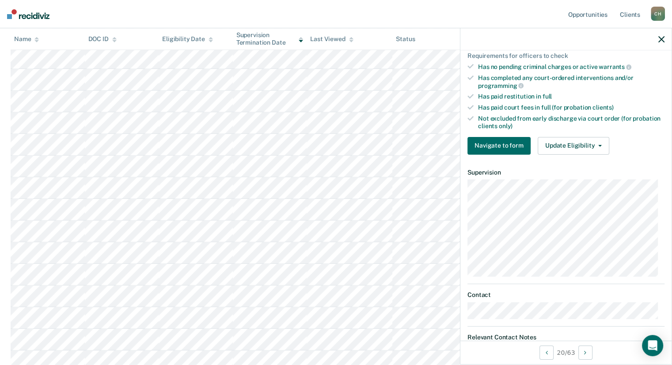
scroll to position [244, 0]
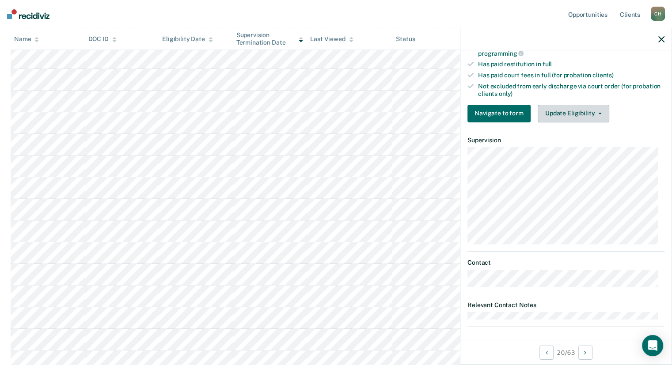
click at [597, 112] on button "Update Eligibility" at bounding box center [574, 114] width 72 height 18
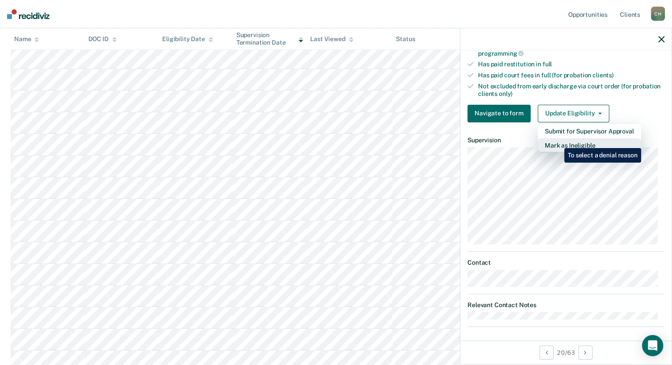
click at [558, 141] on button "Mark as Ineligible" at bounding box center [589, 145] width 103 height 14
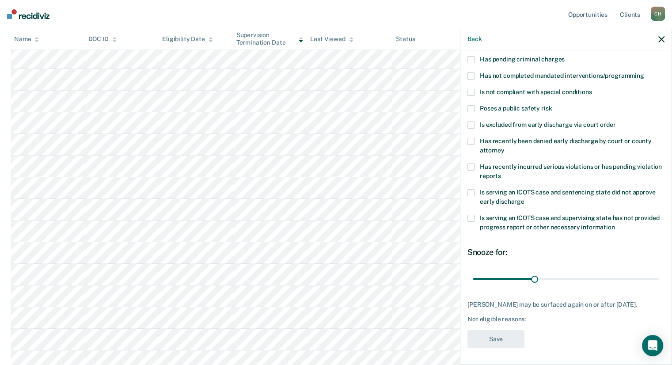
scroll to position [0, 0]
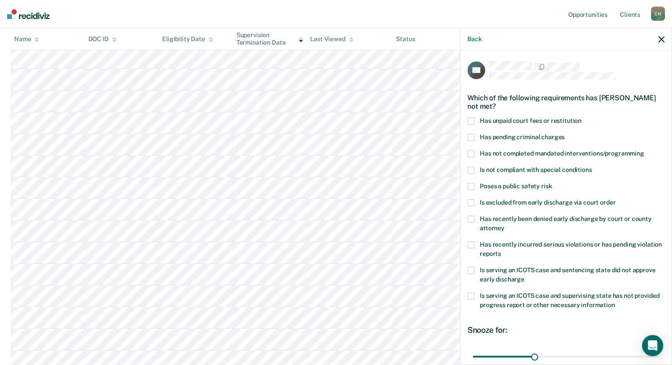
click at [473, 120] on span at bounding box center [471, 121] width 7 height 7
click at [582, 118] on input "Has unpaid court fees or restitution" at bounding box center [582, 118] width 0 height 0
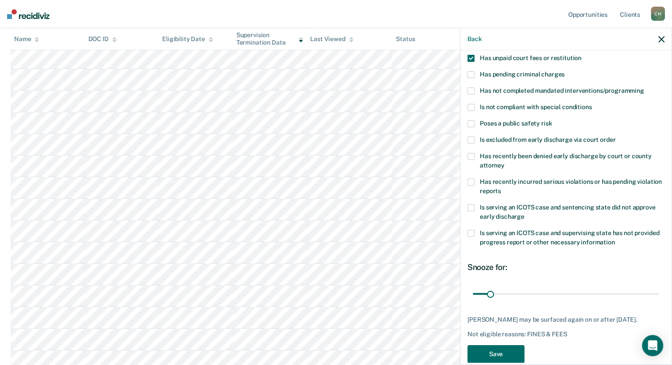
scroll to position [78, 0]
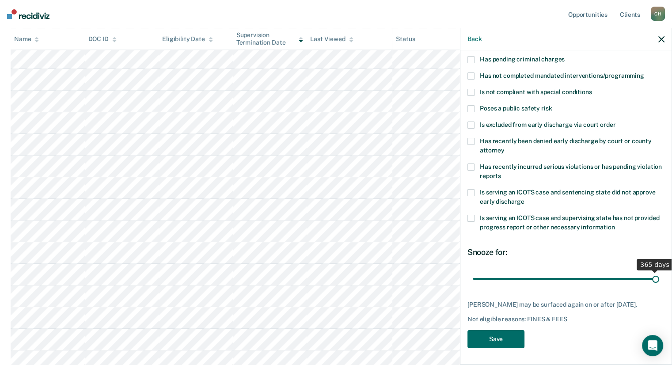
drag, startPoint x: 489, startPoint y: 279, endPoint x: 656, endPoint y: 283, distance: 166.7
click at [656, 283] on input "range" at bounding box center [566, 278] width 187 height 15
drag, startPoint x: 648, startPoint y: 280, endPoint x: 536, endPoint y: 274, distance: 112.4
type input "127"
click at [536, 274] on input "range" at bounding box center [566, 278] width 187 height 15
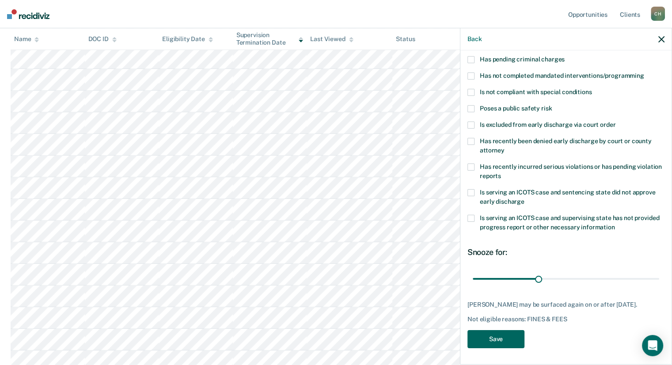
click at [486, 338] on button "Save" at bounding box center [496, 339] width 57 height 18
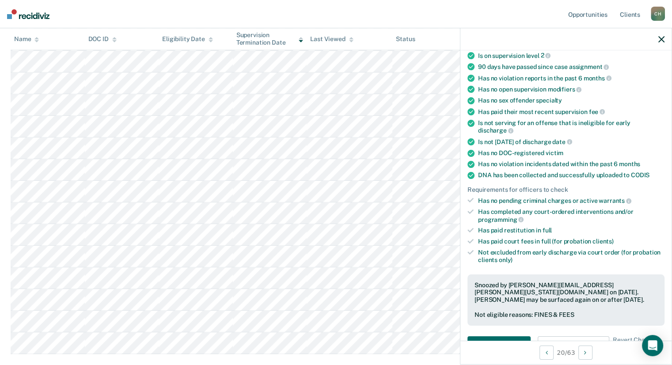
scroll to position [926, 0]
